Goal: Navigation & Orientation: Understand site structure

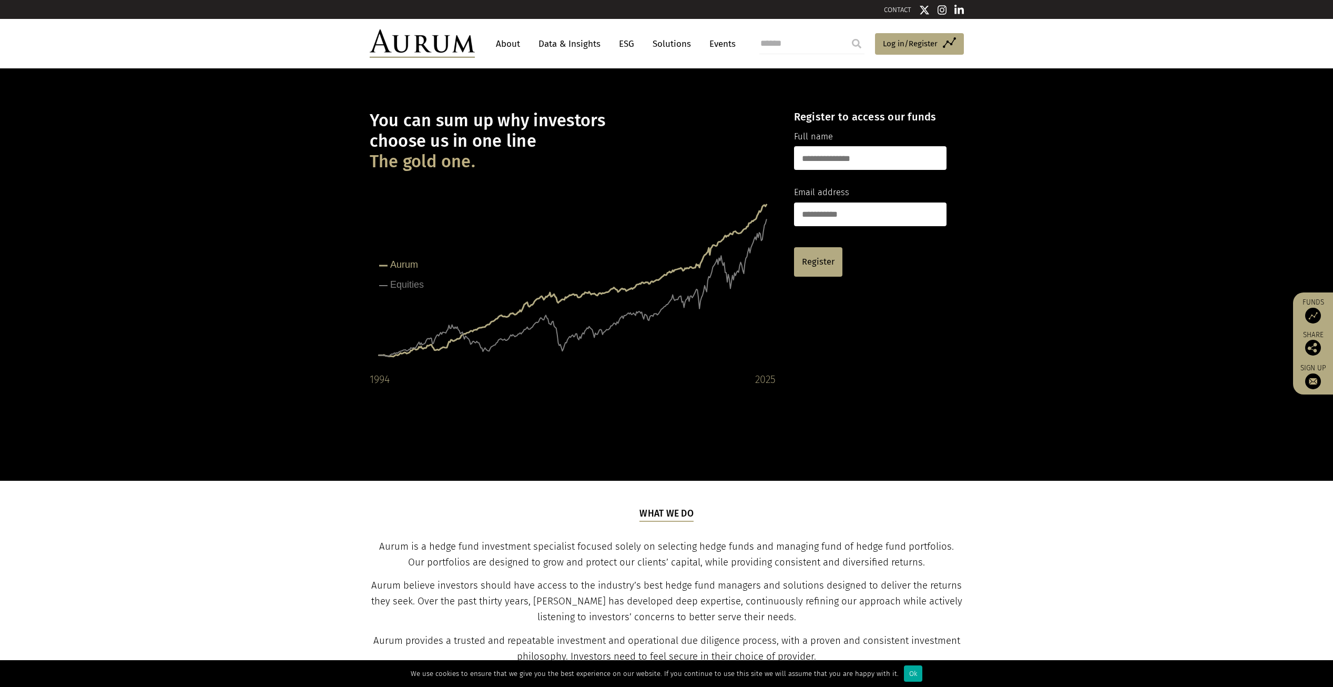
click at [959, 9] on img at bounding box center [958, 10] width 9 height 11
click at [510, 44] on link "About" at bounding box center [508, 43] width 35 height 19
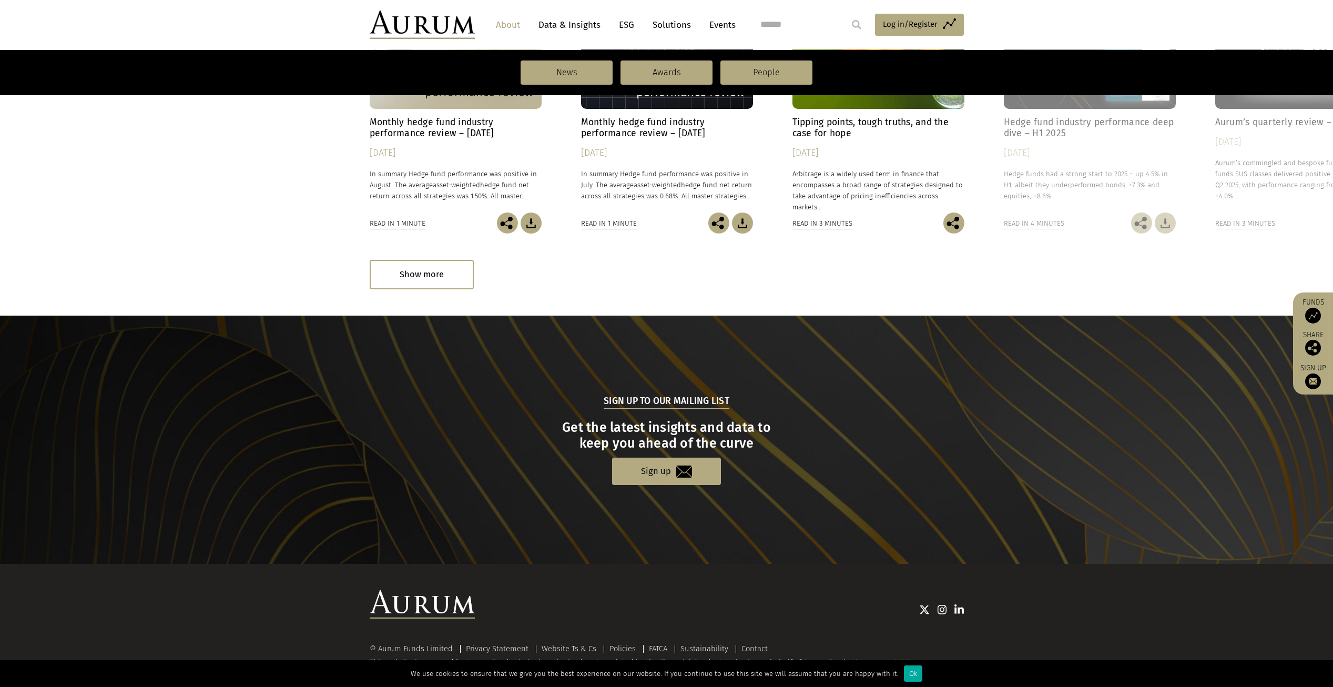
scroll to position [882, 0]
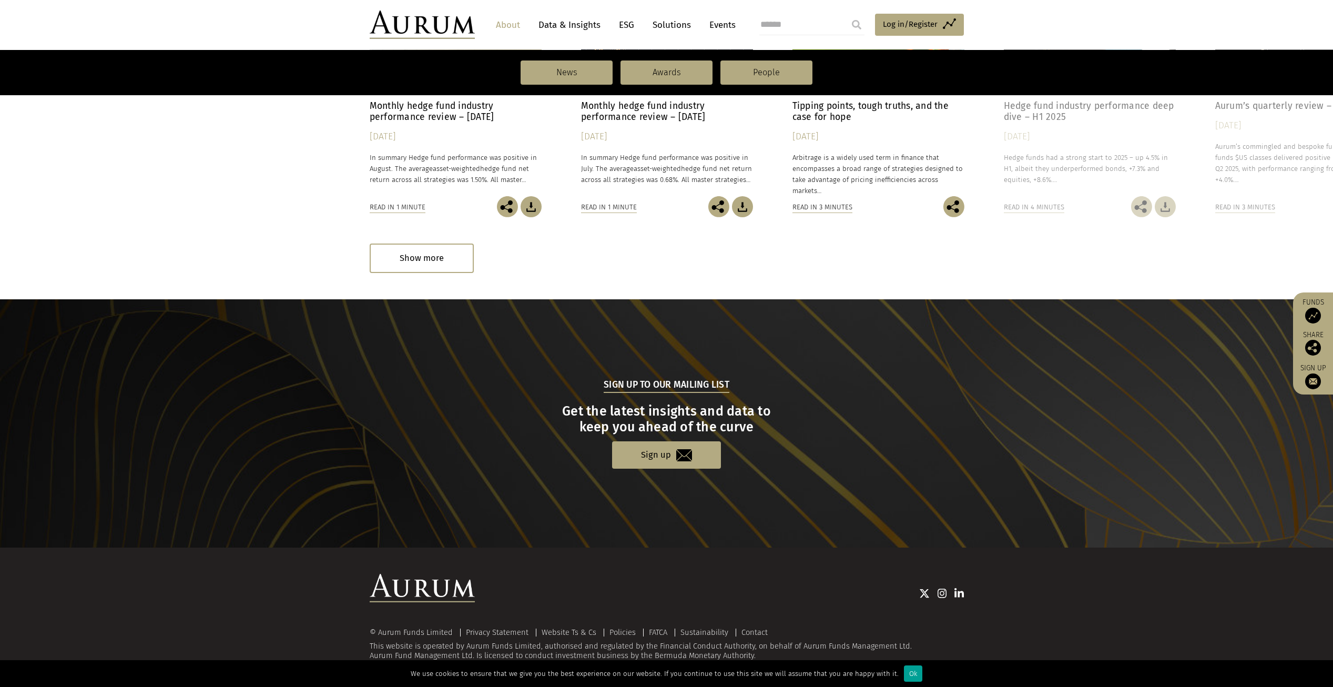
click at [906, 669] on div "Ok" at bounding box center [913, 673] width 18 height 16
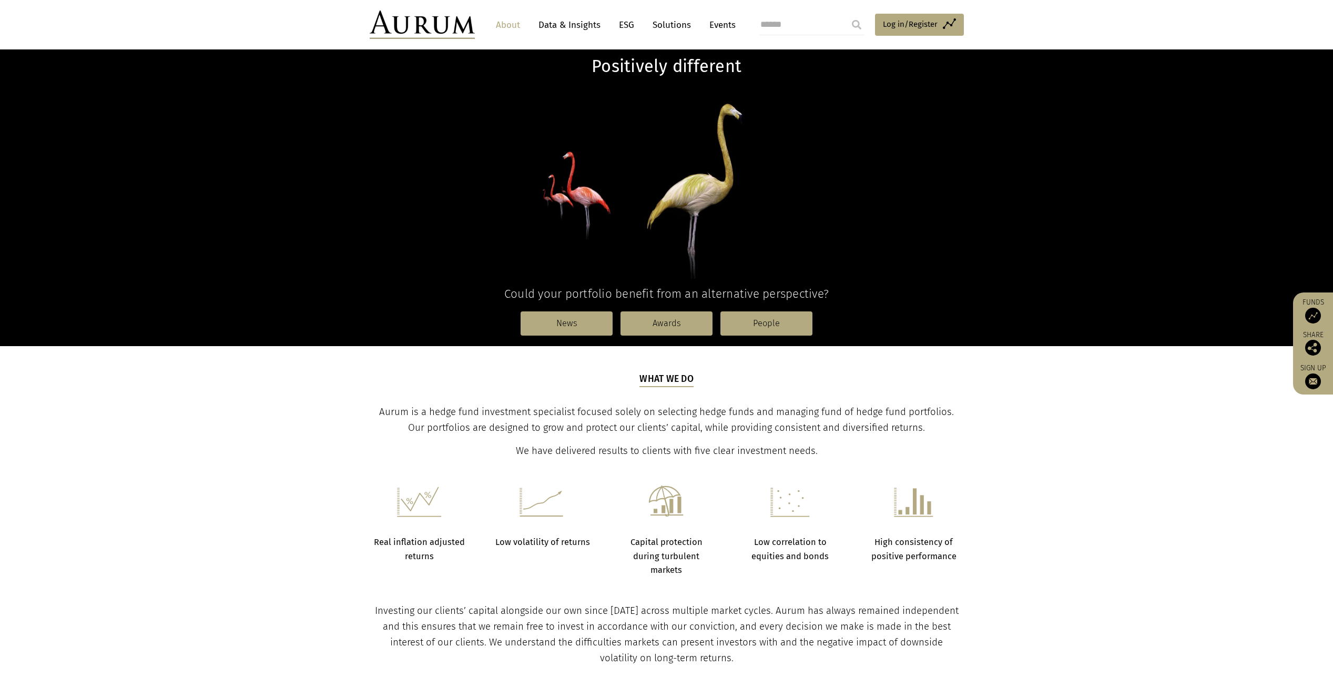
scroll to position [42, 0]
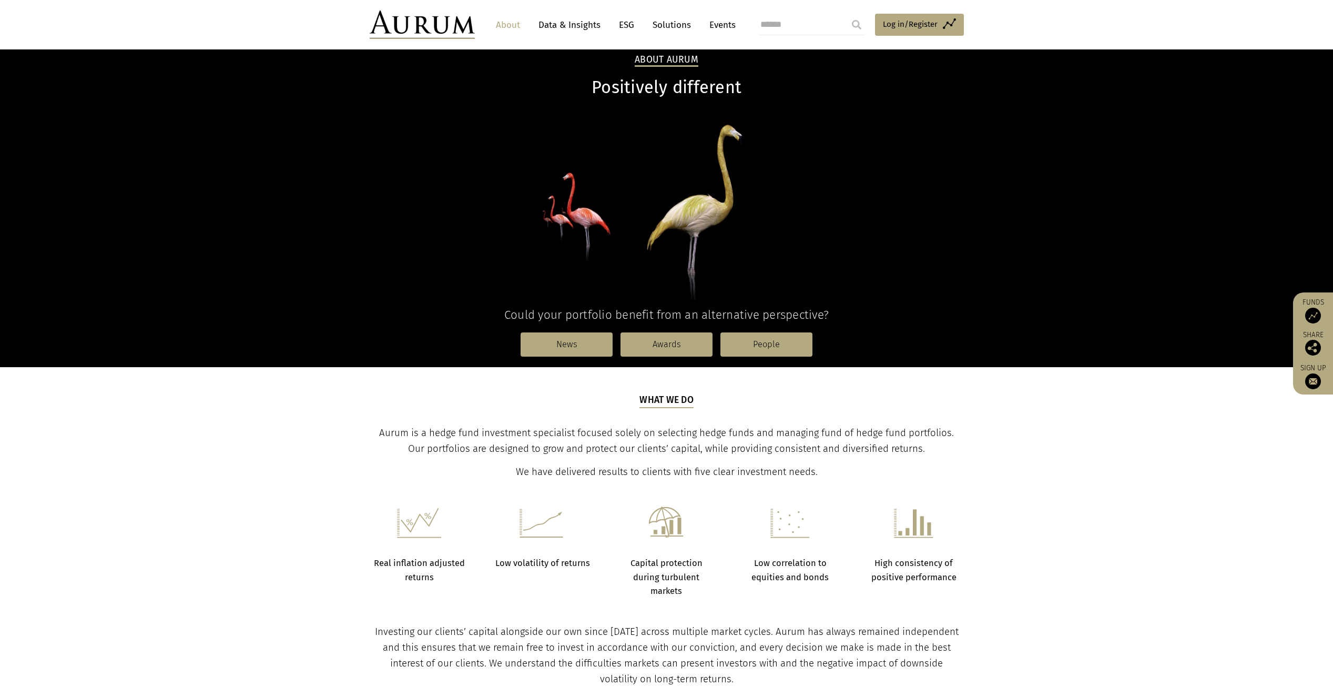
drag, startPoint x: 1332, startPoint y: 42, endPoint x: 1332, endPoint y: 10, distance: 32.1
click at [1332, 10] on header "About Data & Insights ESG Solutions Events Access Funds Log in/Register Sign ou…" at bounding box center [666, 24] width 1333 height 49
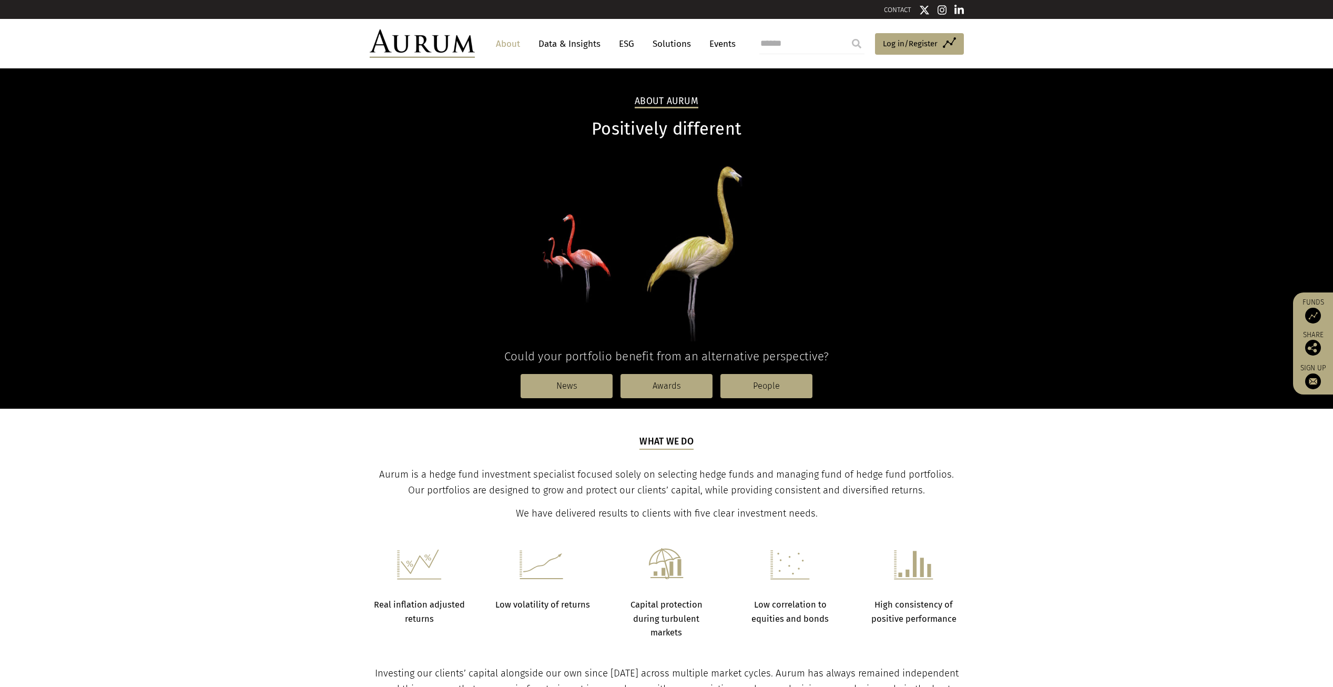
click at [587, 47] on link "Data & Insights" at bounding box center [569, 43] width 73 height 19
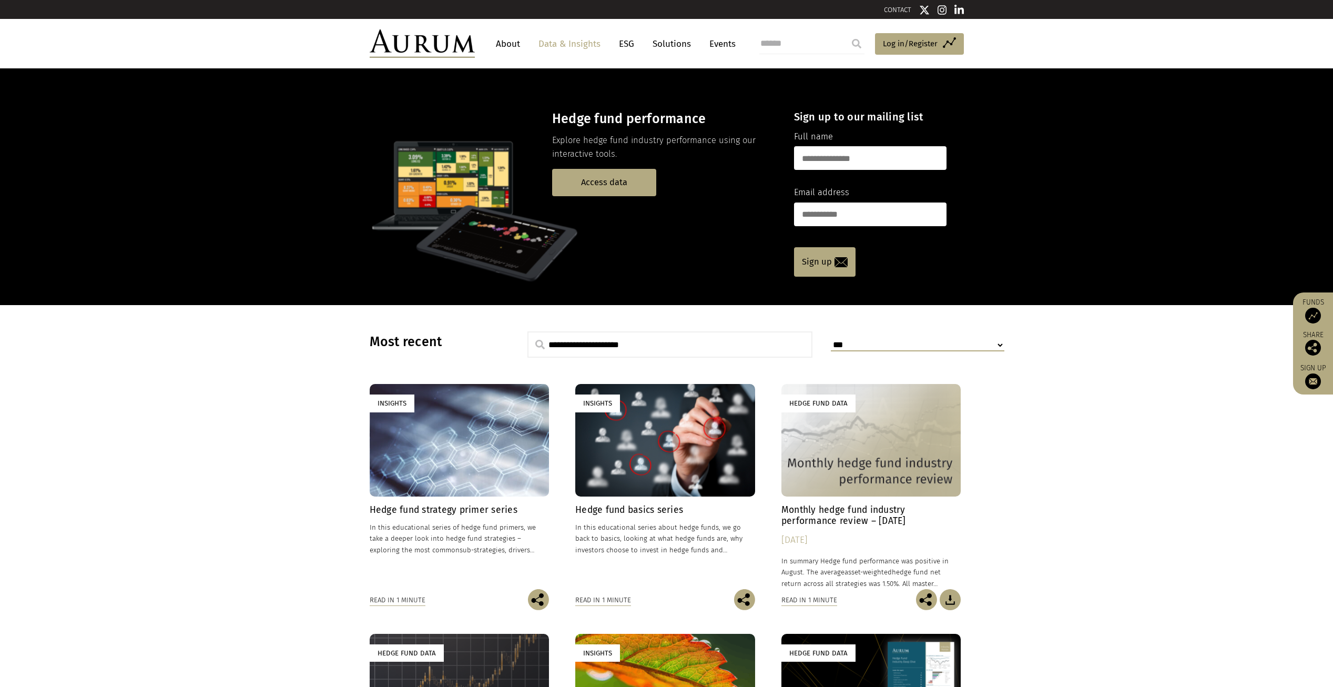
click at [671, 42] on link "Solutions" at bounding box center [671, 43] width 49 height 19
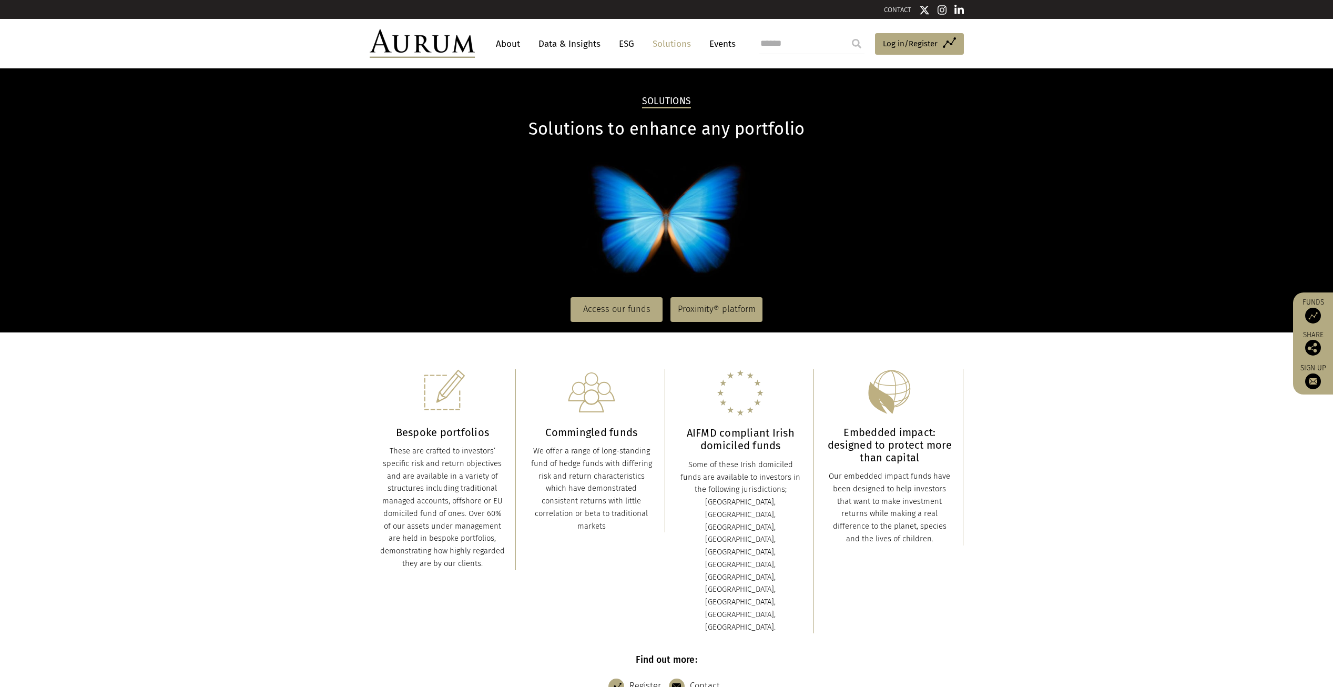
click at [715, 44] on link "Events" at bounding box center [720, 43] width 32 height 19
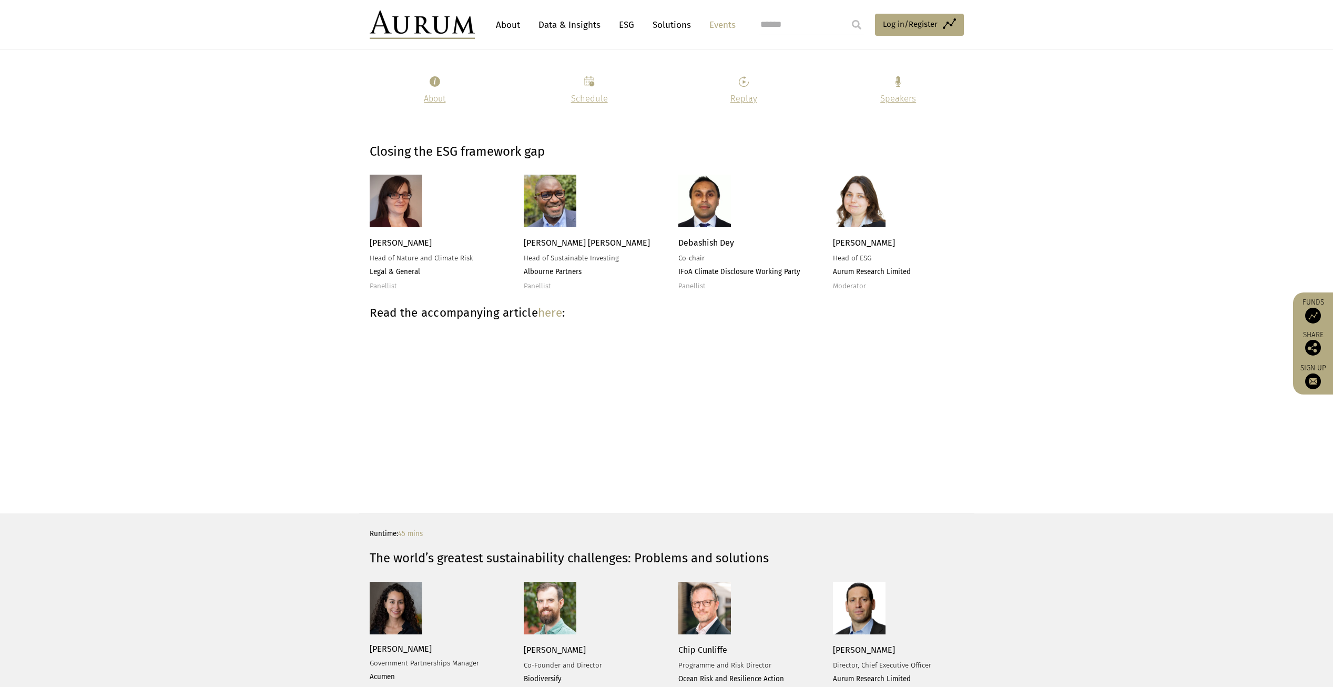
scroll to position [1684, 0]
